Goal: Task Accomplishment & Management: Manage account settings

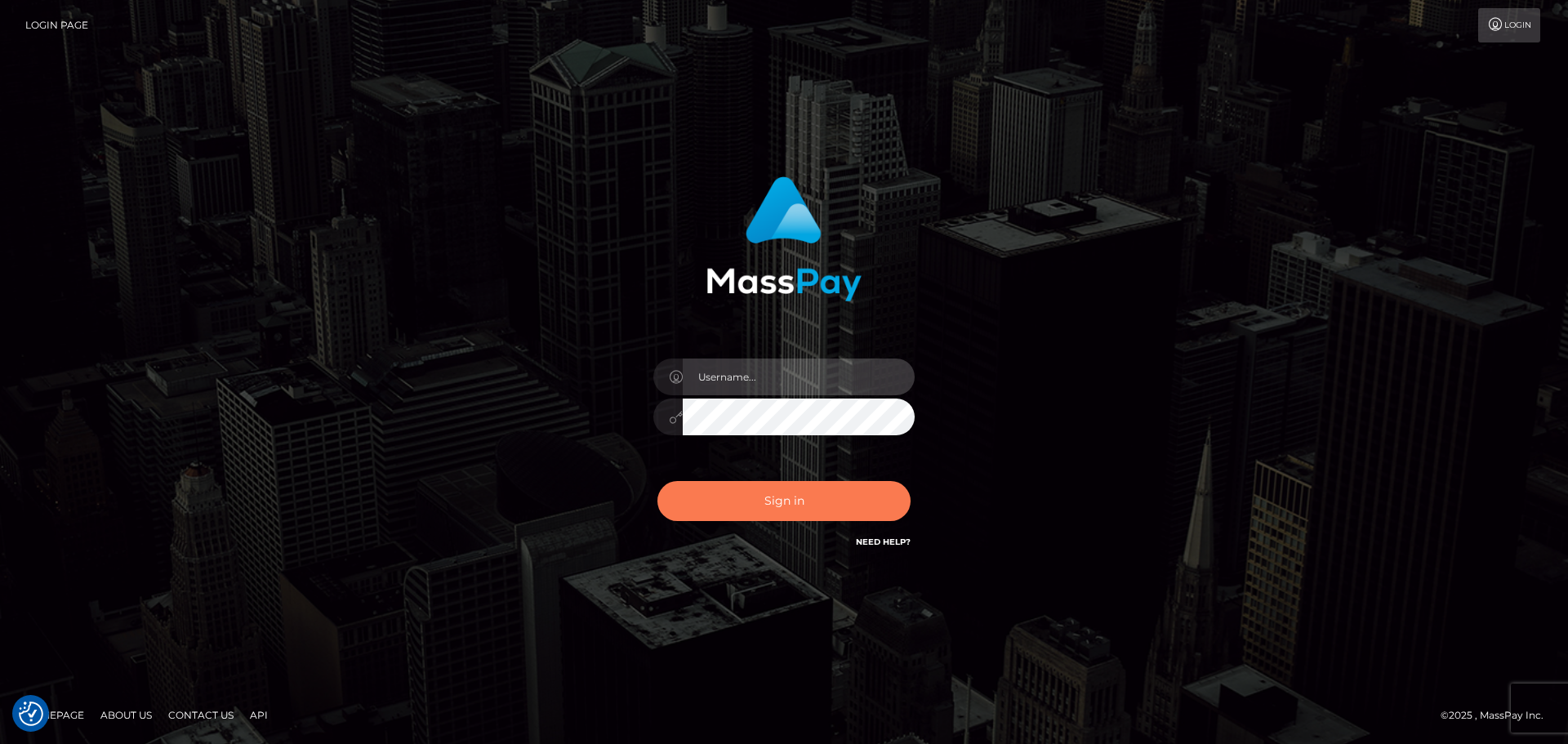
type input "elliot.rollacan"
click at [767, 504] on button "Sign in" at bounding box center [784, 502] width 253 height 40
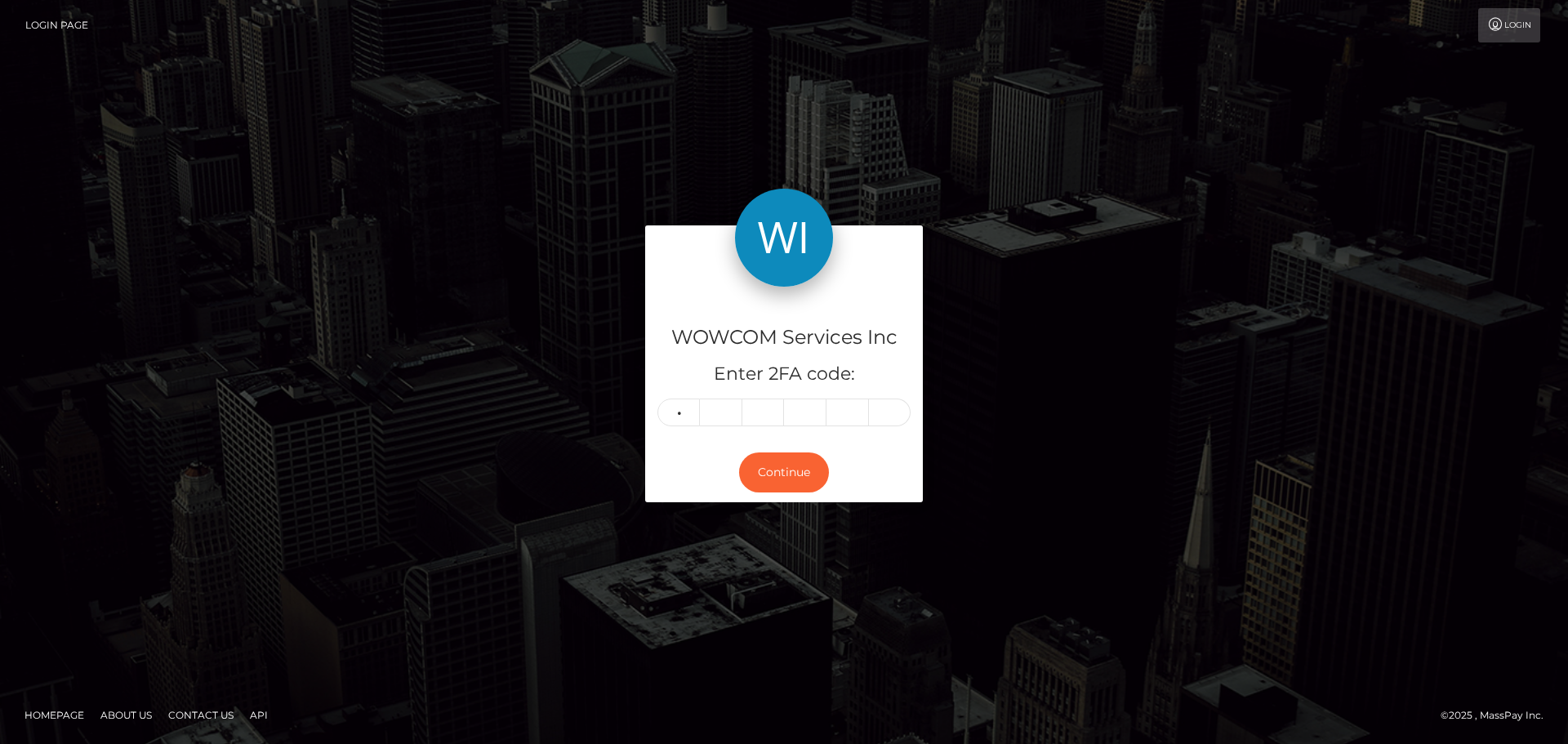
type input "3"
type input "7"
type input "9"
type input "4"
type input "8"
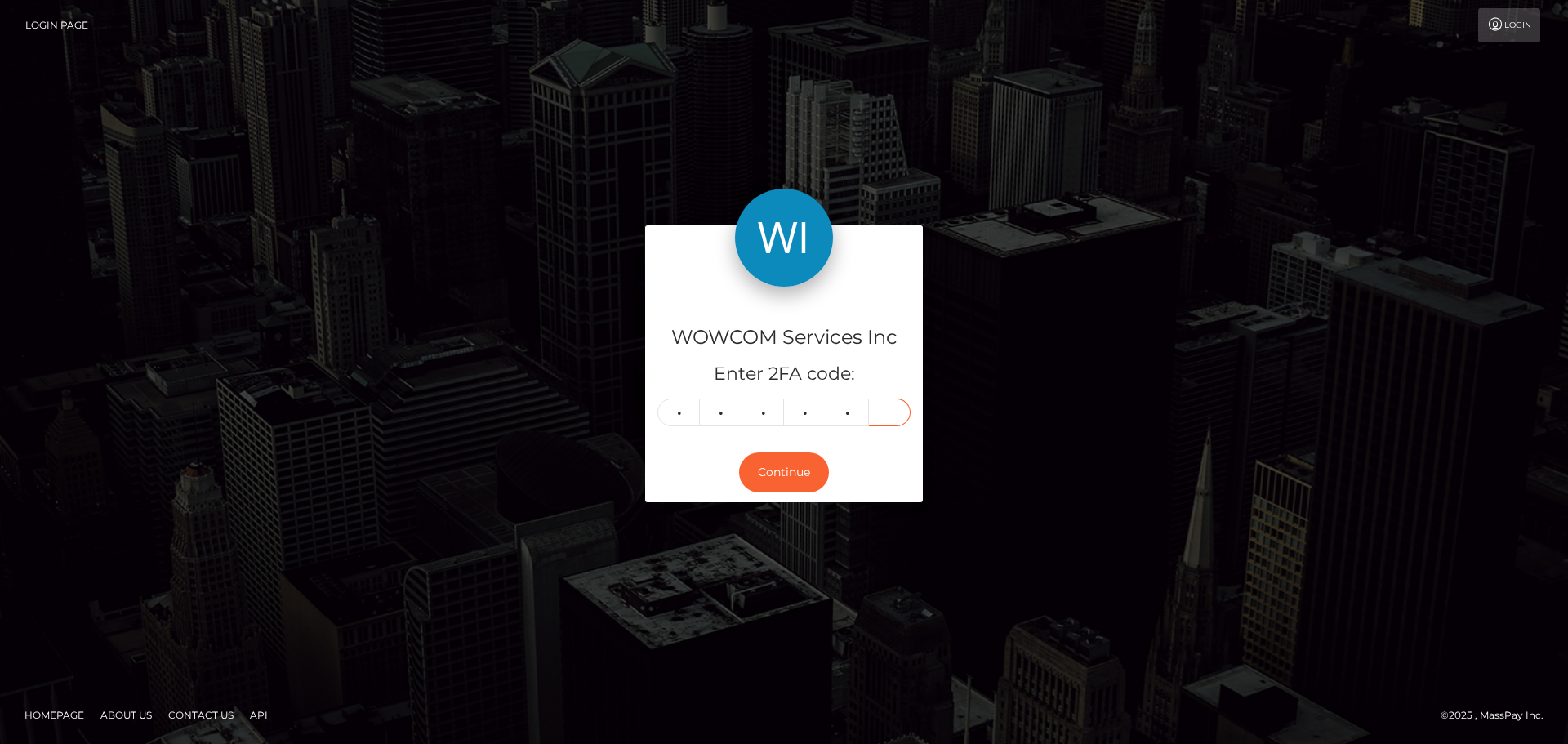
type input "4"
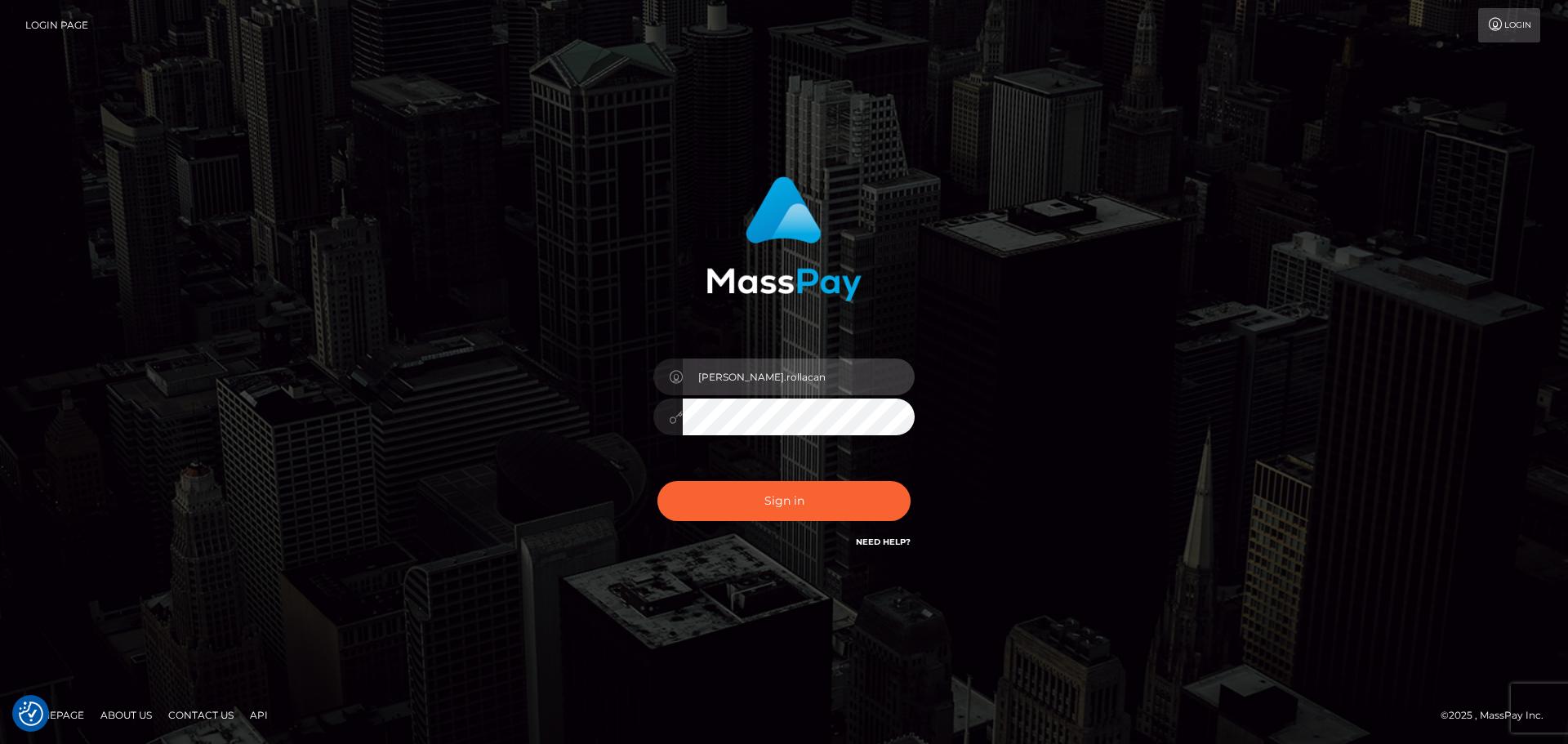
click at [772, 375] on input "elliot.rollacan" at bounding box center [799, 378] width 232 height 37
type input "elliot.wowcan"
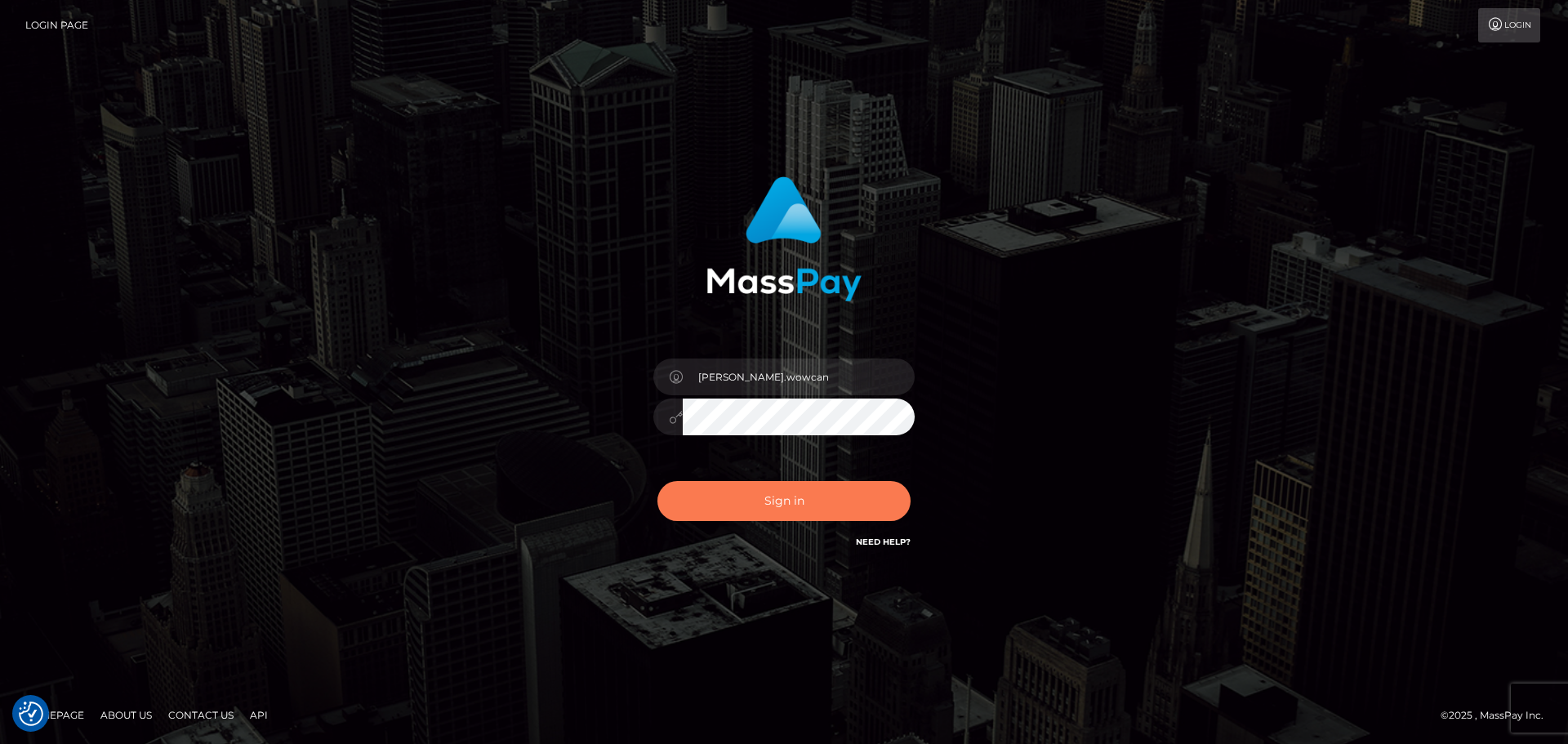
click at [774, 500] on button "Sign in" at bounding box center [784, 502] width 253 height 40
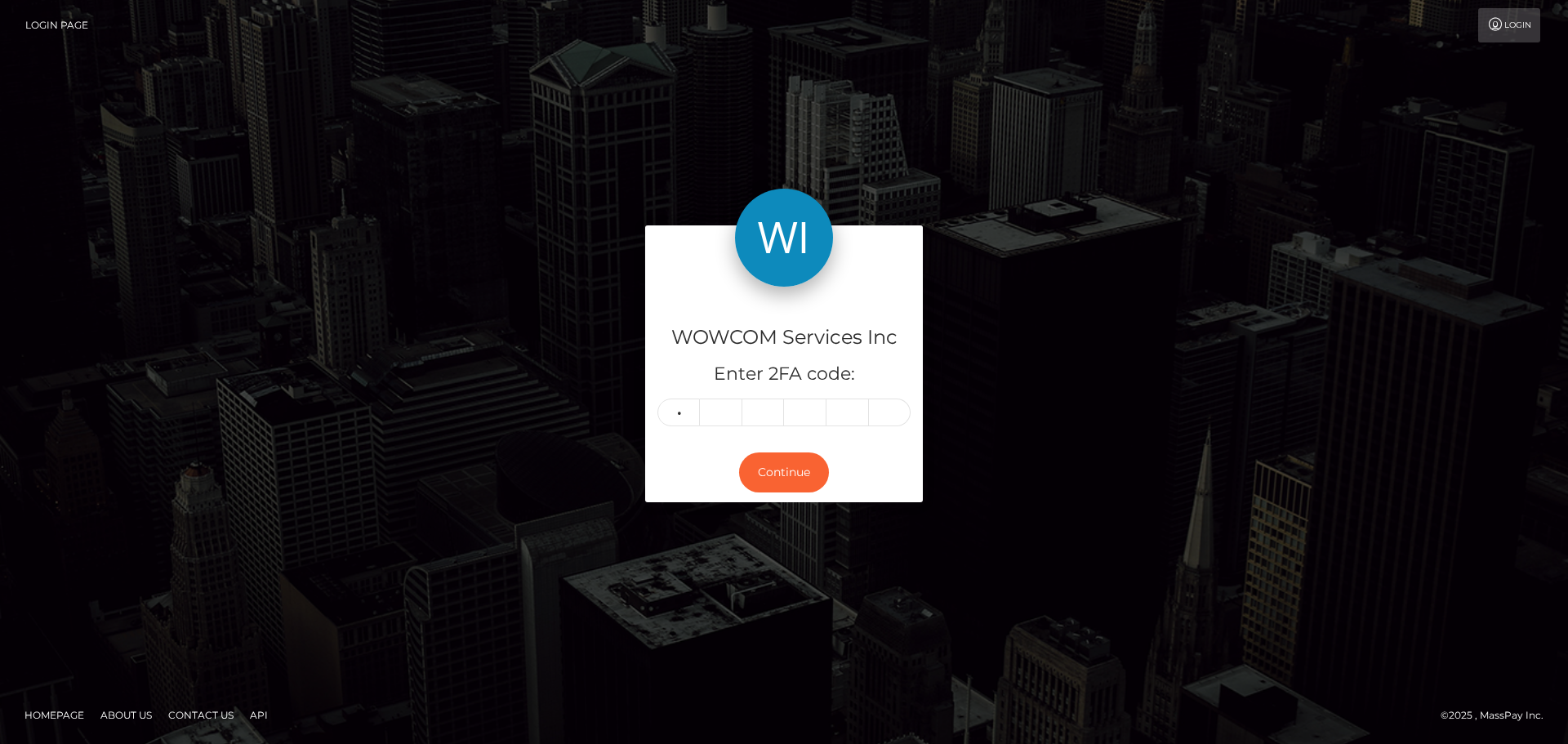
type input "4"
type input "3"
type input "1"
type input "6"
type input "7"
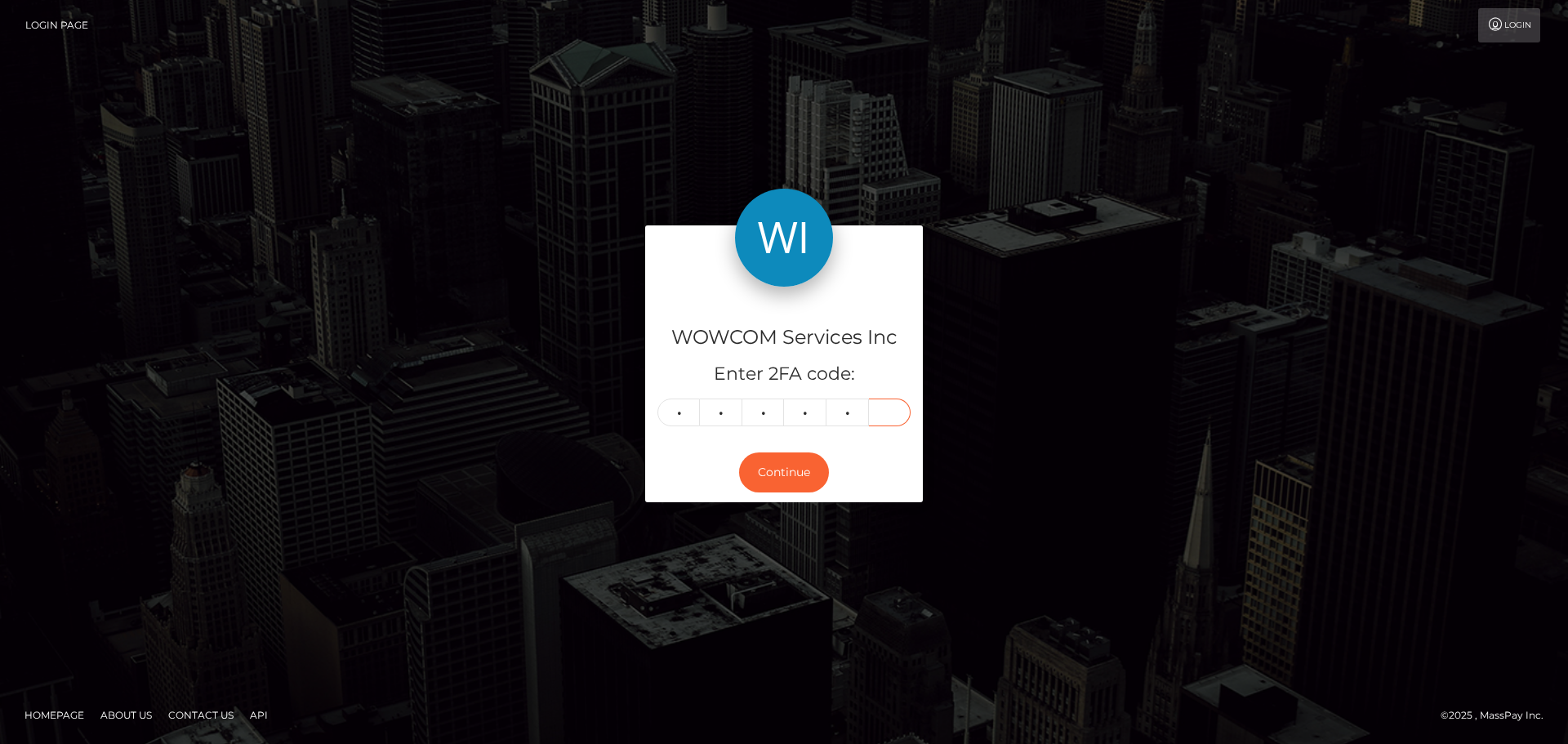
type input "9"
